Goal: Task Accomplishment & Management: Manage account settings

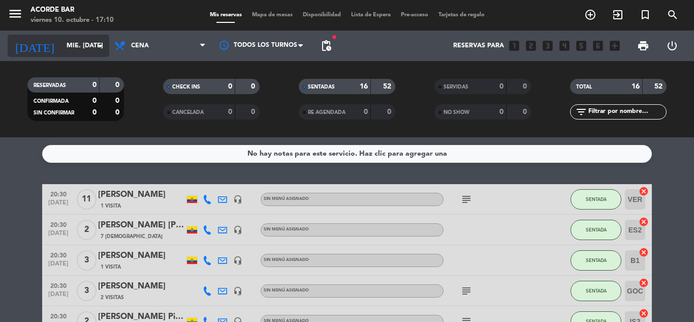
click at [79, 39] on input "mié. [DATE]" at bounding box center [105, 45] width 86 height 17
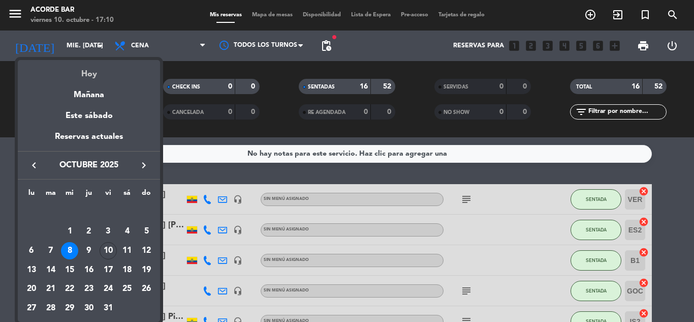
click at [95, 75] on div "Hoy" at bounding box center [89, 70] width 142 height 21
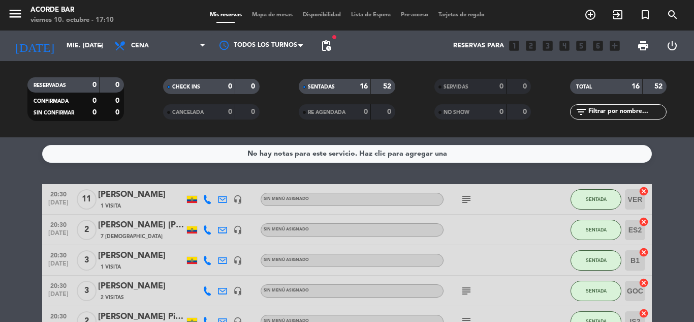
type input "vie. [DATE]"
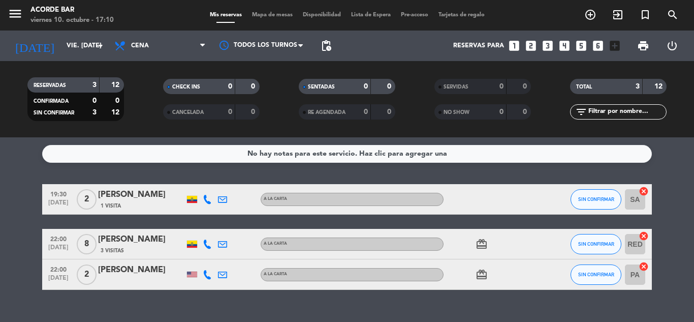
click at [257, 17] on span "Mapa de mesas" at bounding box center [272, 15] width 51 height 6
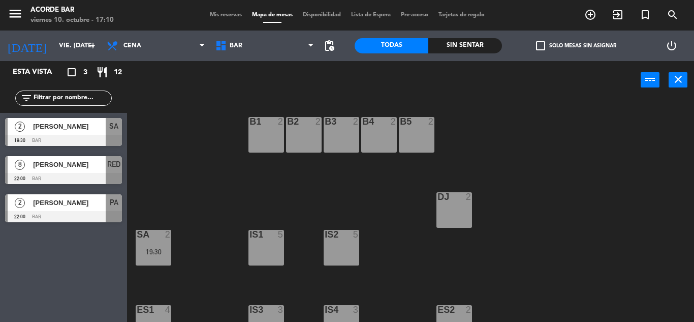
click at [223, 13] on span "Mis reservas" at bounding box center [226, 15] width 42 height 6
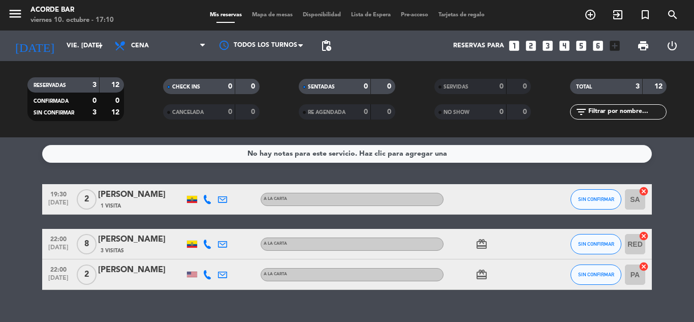
click at [104, 208] on span "1 Visita" at bounding box center [111, 206] width 20 height 8
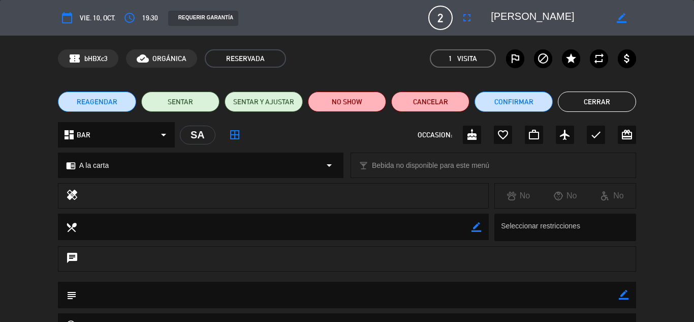
click at [570, 103] on button "Cerrar" at bounding box center [597, 102] width 78 height 20
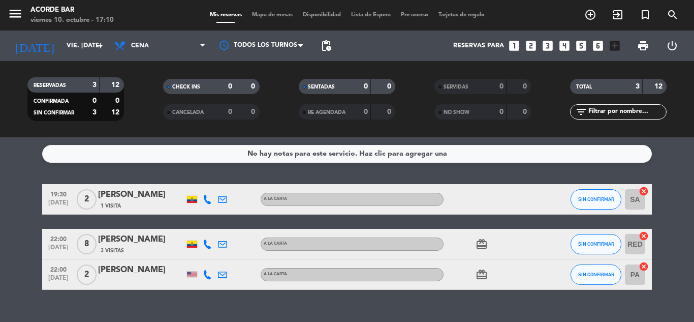
click at [208, 196] on icon at bounding box center [207, 199] width 9 height 9
click at [208, 244] on icon at bounding box center [207, 243] width 9 height 9
